Goal: Information Seeking & Learning: Learn about a topic

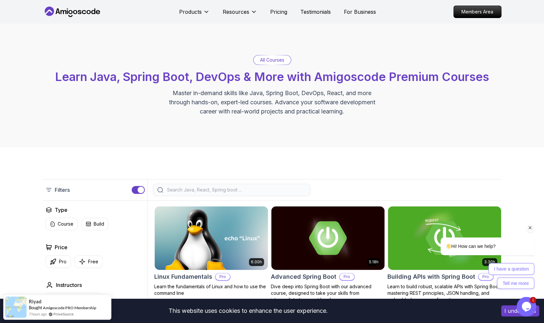
click at [530, 227] on icon "Chat attention grabber" at bounding box center [530, 228] width 6 height 6
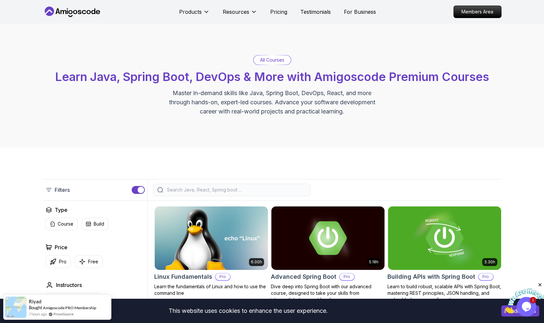
click at [525, 305] on img at bounding box center [523, 301] width 41 height 26
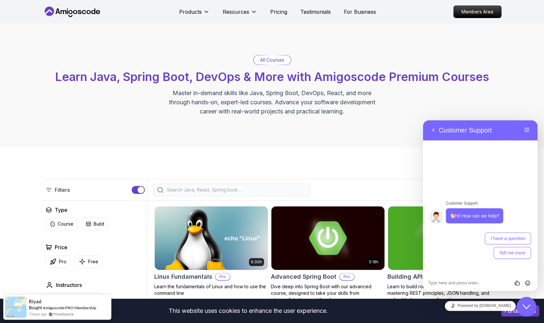
click at [525, 305] on icon "Close Chat This icon closes the chat window." at bounding box center [526, 306] width 8 height 8
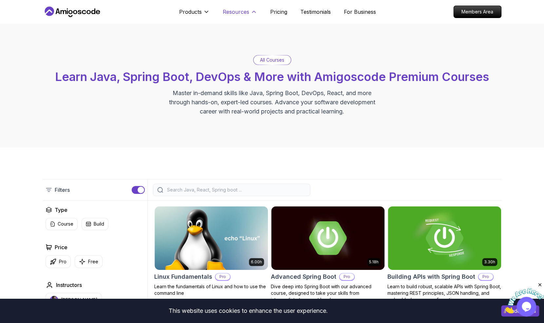
click at [246, 14] on p "Resources" at bounding box center [236, 12] width 27 height 8
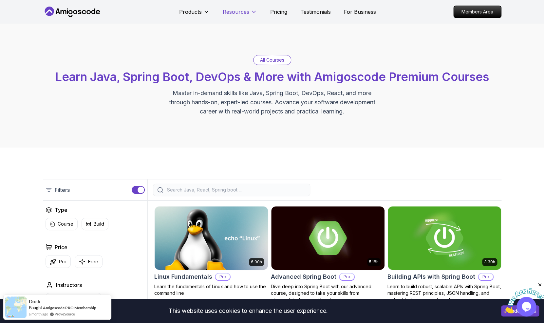
click at [246, 14] on p "Resources" at bounding box center [236, 12] width 27 height 8
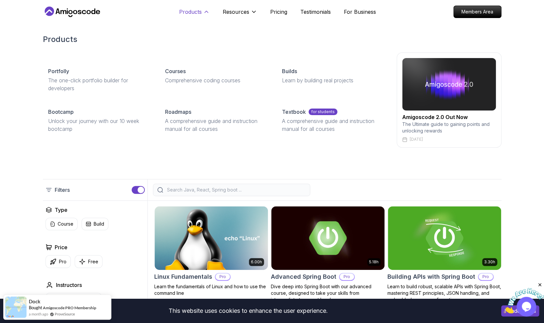
click at [203, 10] on icon at bounding box center [206, 12] width 7 height 7
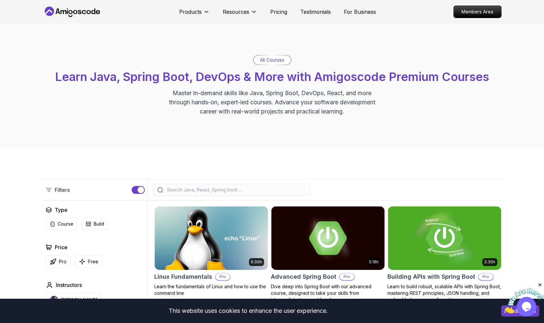
click at [478, 91] on div "All Courses Learn Java, Spring Boot, DevOps & More with Amigoscode Premium Cour…" at bounding box center [272, 85] width 459 height 61
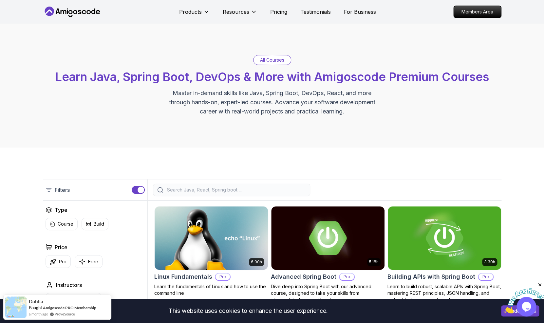
click at [359, 129] on div "All Courses Learn Java, Spring Boot, DevOps & More with Amigoscode Premium Cour…" at bounding box center [272, 86] width 544 height 124
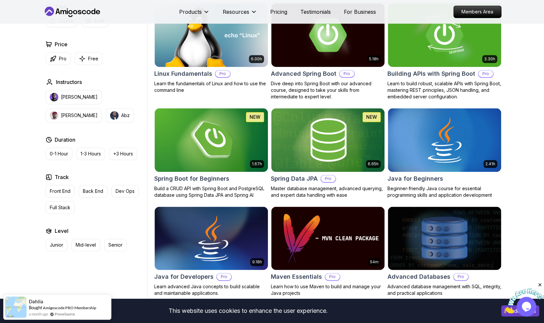
scroll to position [207, 0]
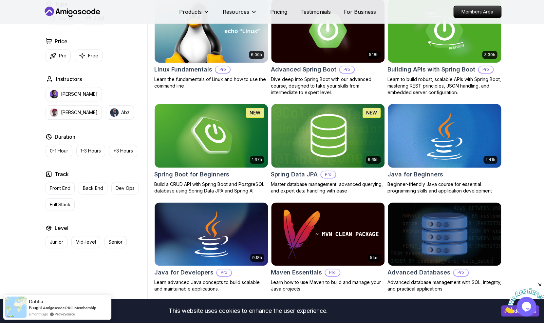
click at [448, 138] on img at bounding box center [444, 135] width 119 height 66
